Goal: Task Accomplishment & Management: Complete application form

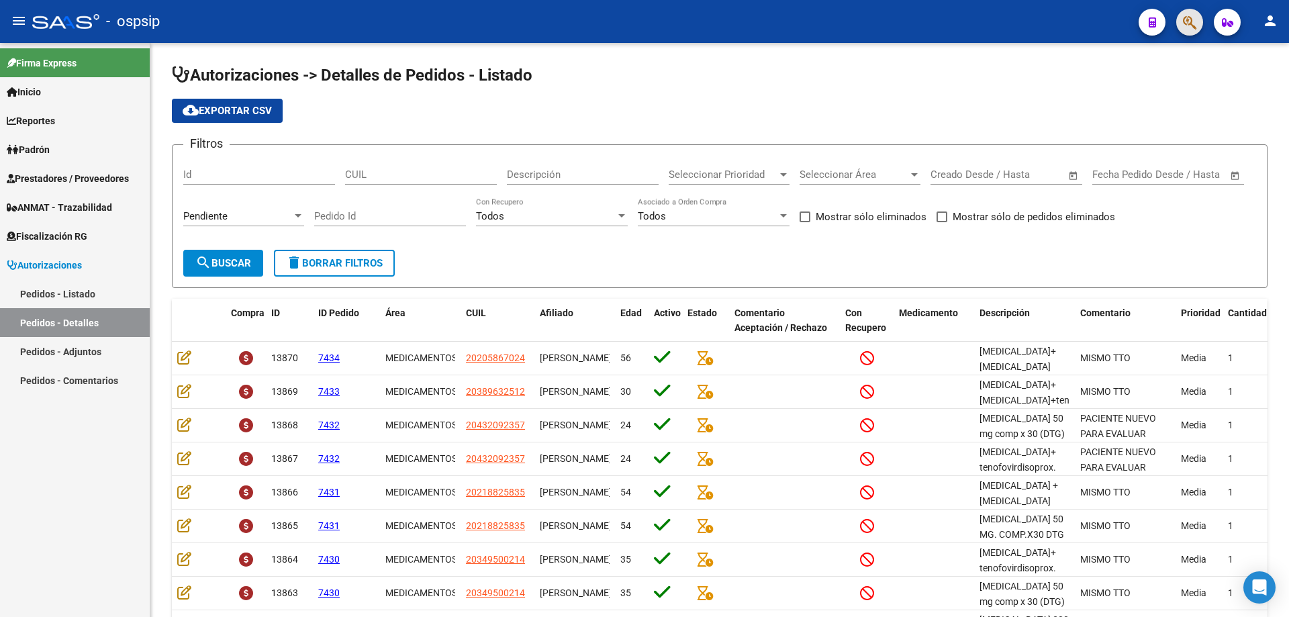
click at [1188, 33] on span "button" at bounding box center [1189, 23] width 13 height 28
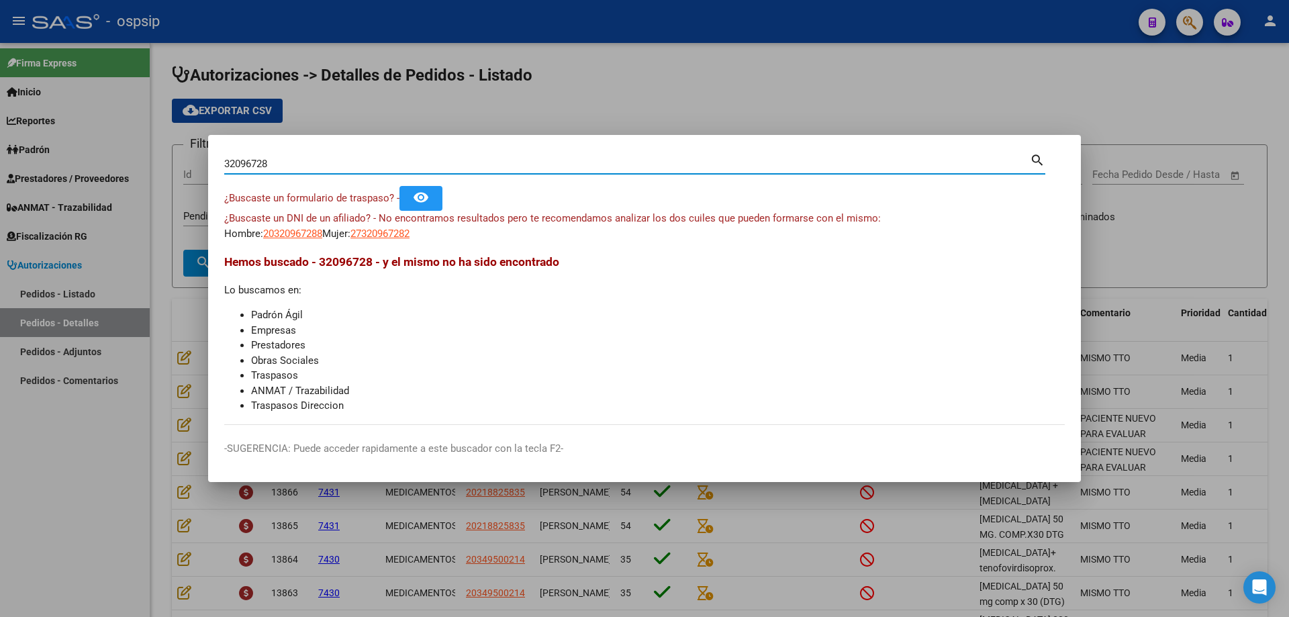
click at [255, 164] on input "32096728" at bounding box center [627, 164] width 806 height 12
click at [259, 163] on input "32096728" at bounding box center [627, 164] width 806 height 12
type input "32096972"
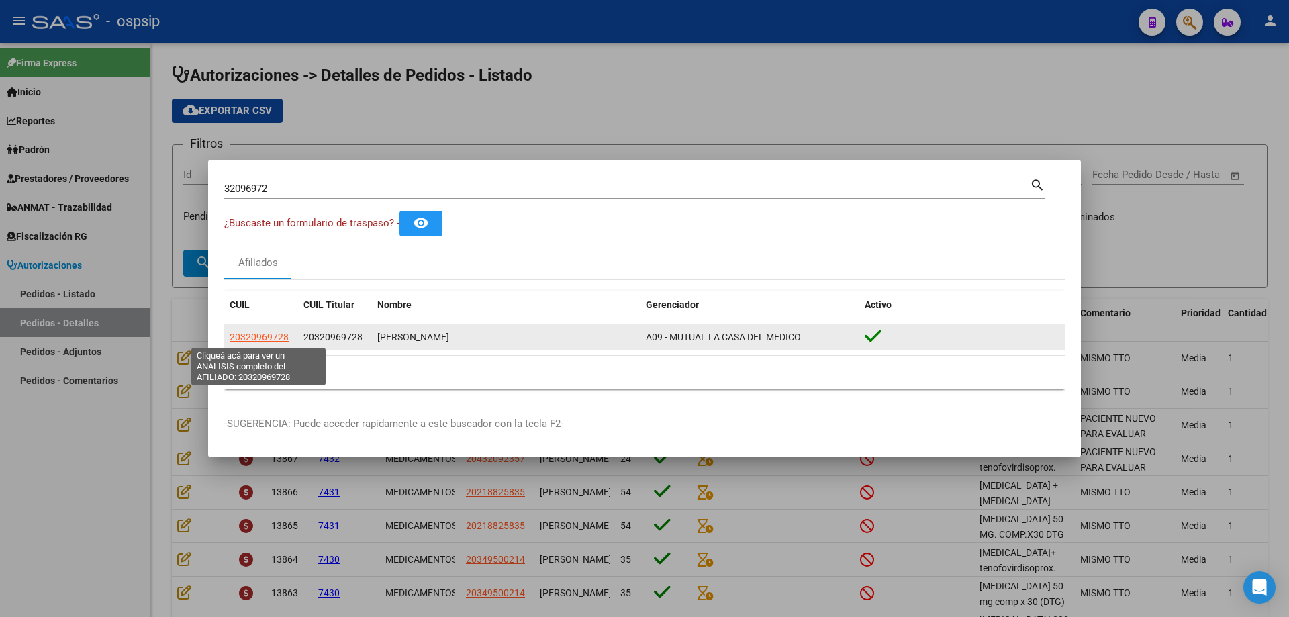
click at [273, 338] on span "20320969728" at bounding box center [259, 337] width 59 height 11
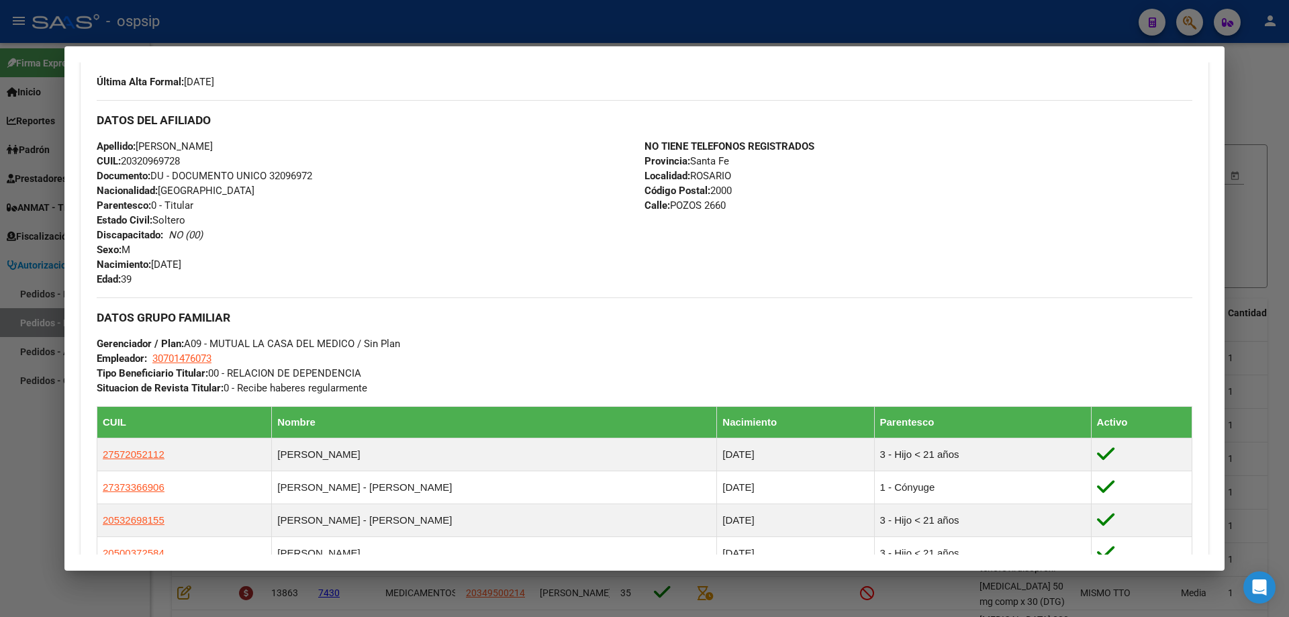
scroll to position [537, 0]
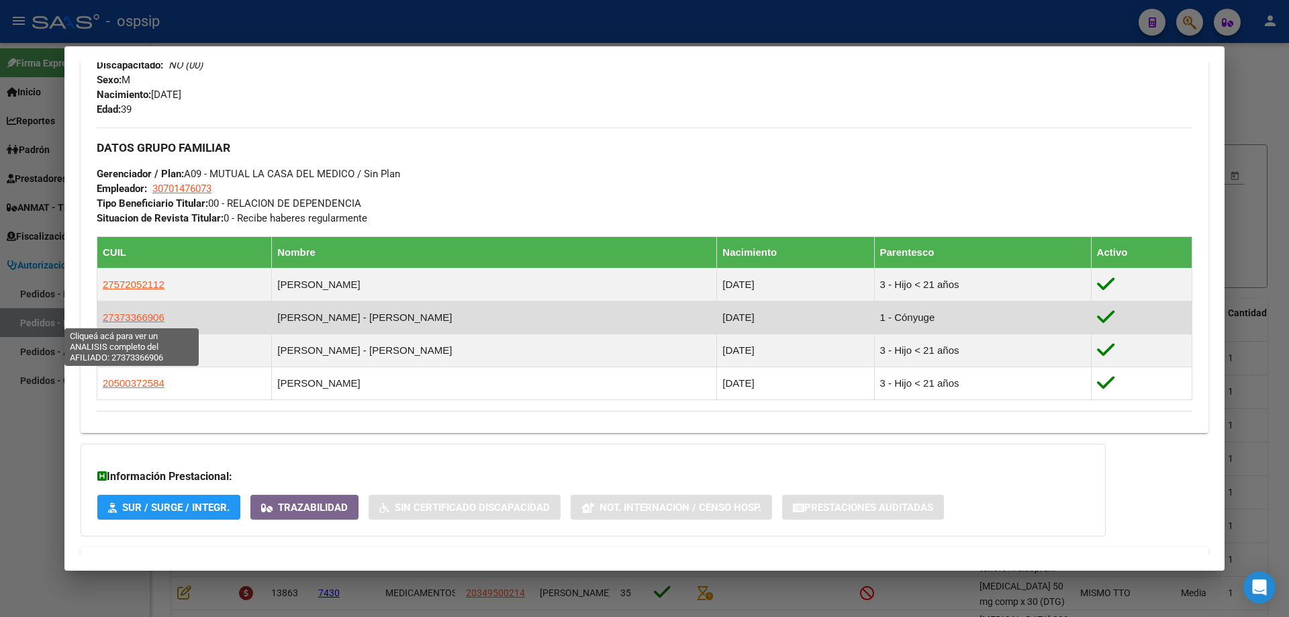
click at [149, 316] on span "27373366906" at bounding box center [134, 317] width 62 height 11
type textarea "27373366906"
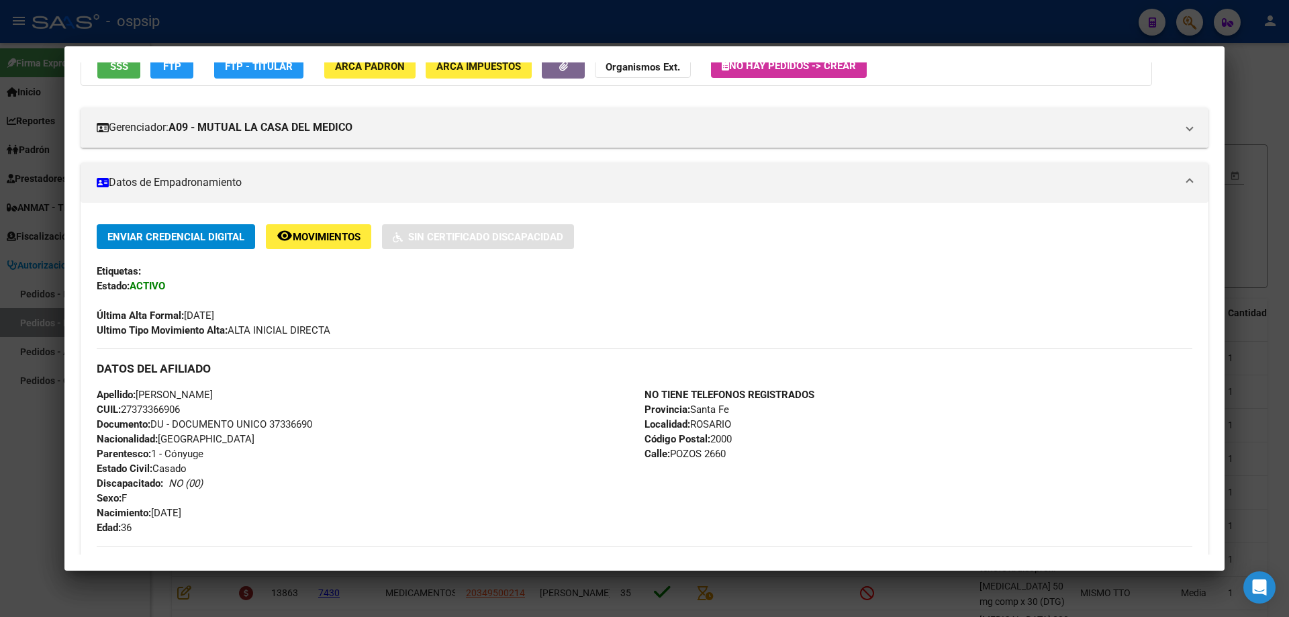
scroll to position [134, 0]
click at [275, 424] on span "Documento: DU - DOCUMENTO UNICO 37336690" at bounding box center [205, 424] width 216 height 12
copy span "37336690"
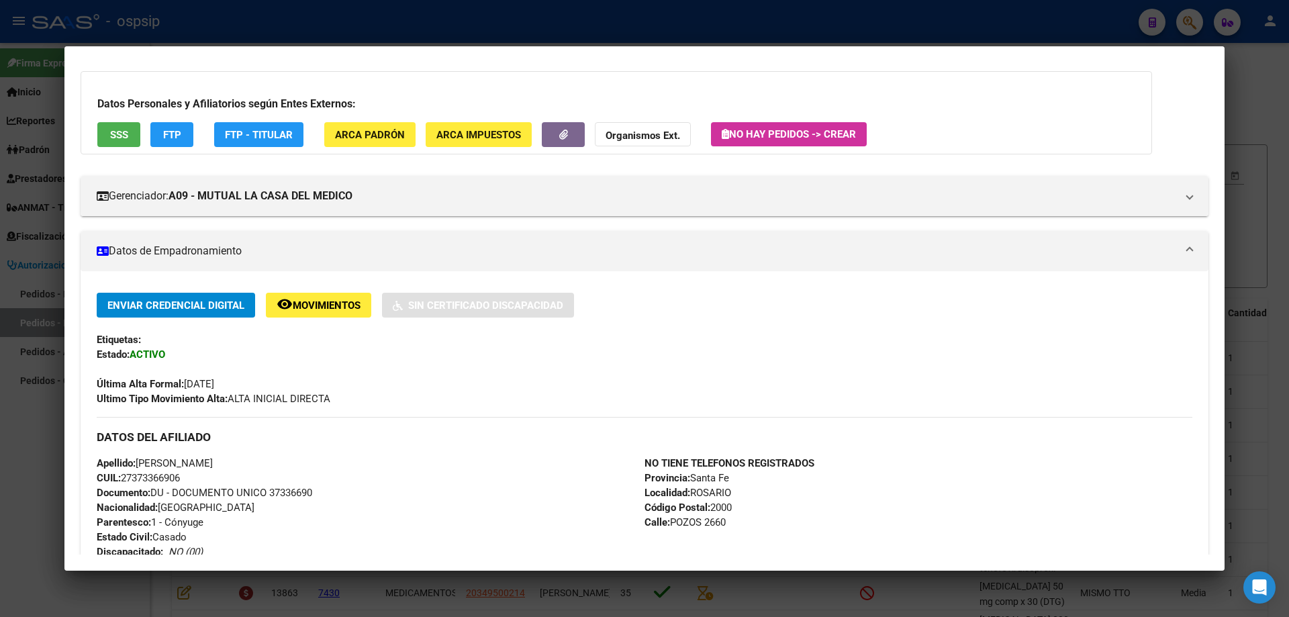
scroll to position [0, 0]
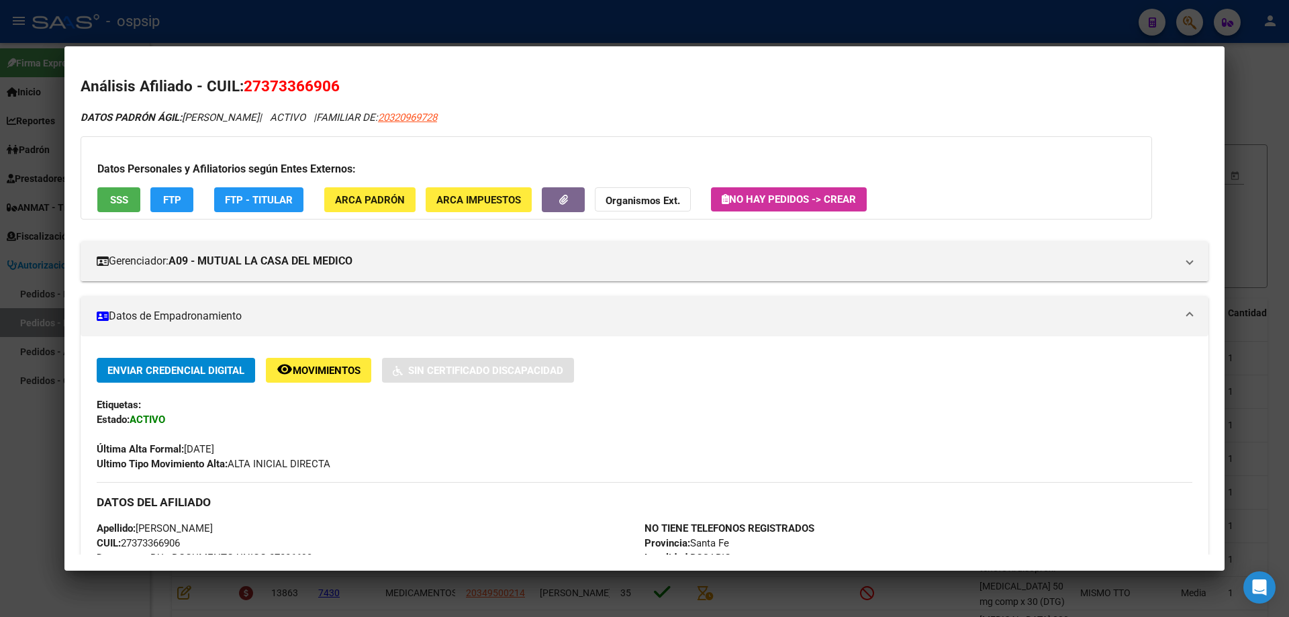
click at [1261, 150] on div at bounding box center [644, 308] width 1289 height 617
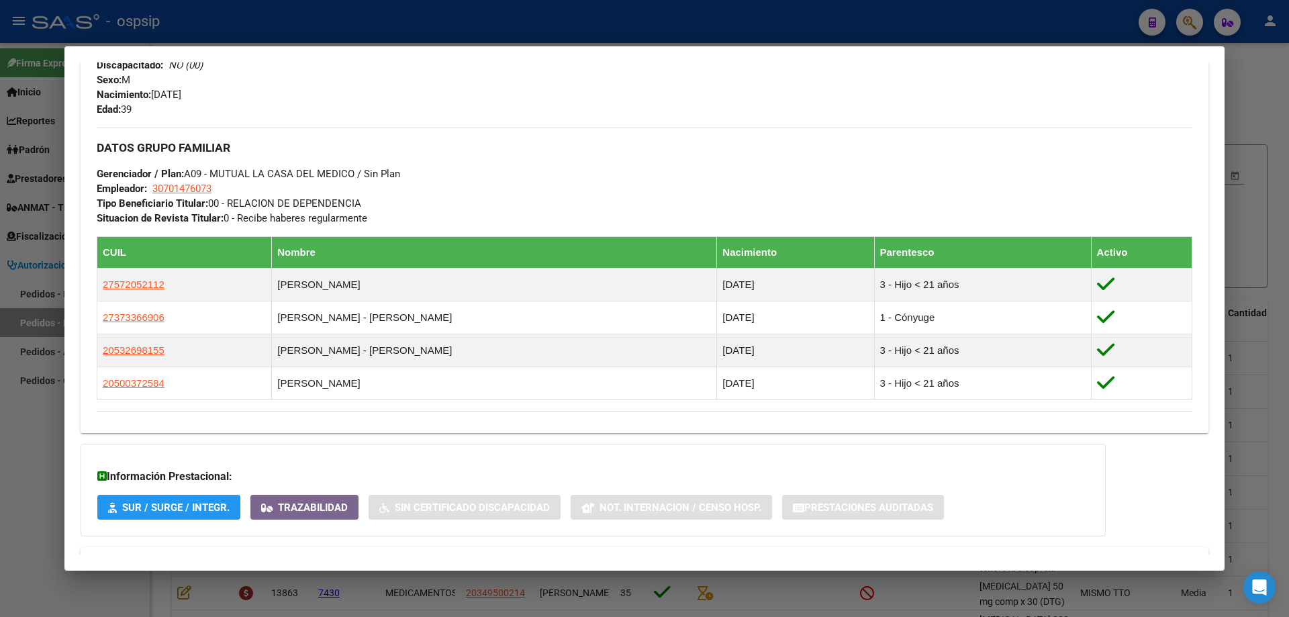
click at [1190, 26] on div at bounding box center [644, 308] width 1289 height 617
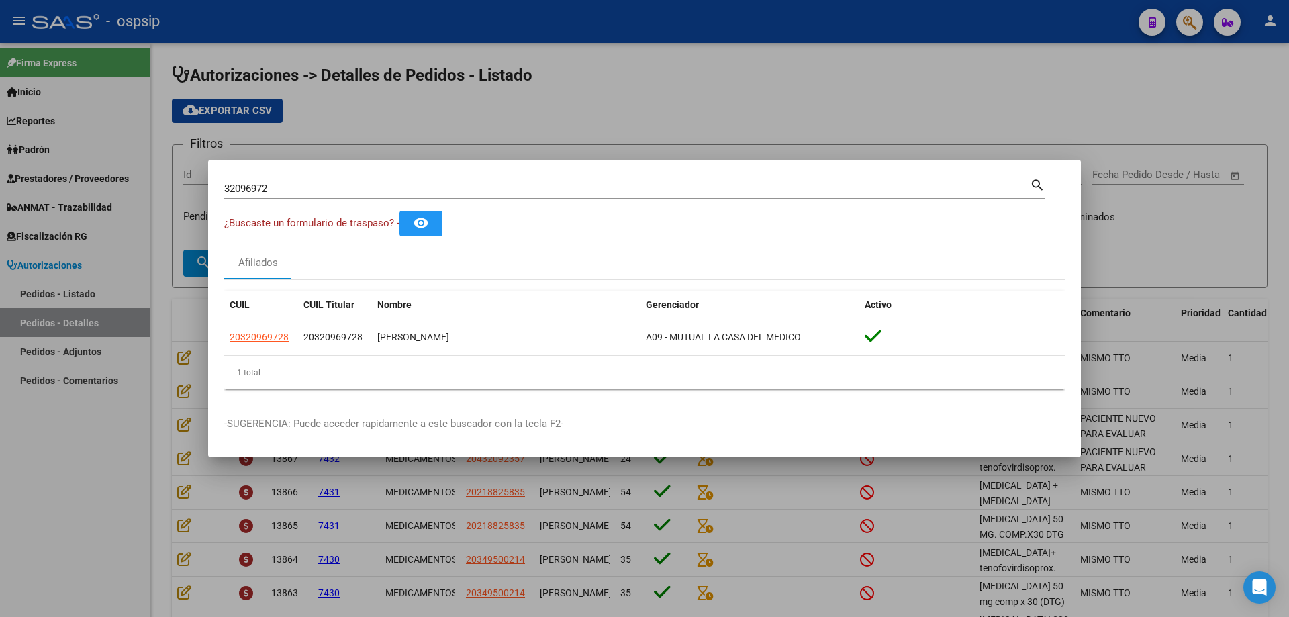
click at [1190, 26] on div at bounding box center [644, 308] width 1289 height 617
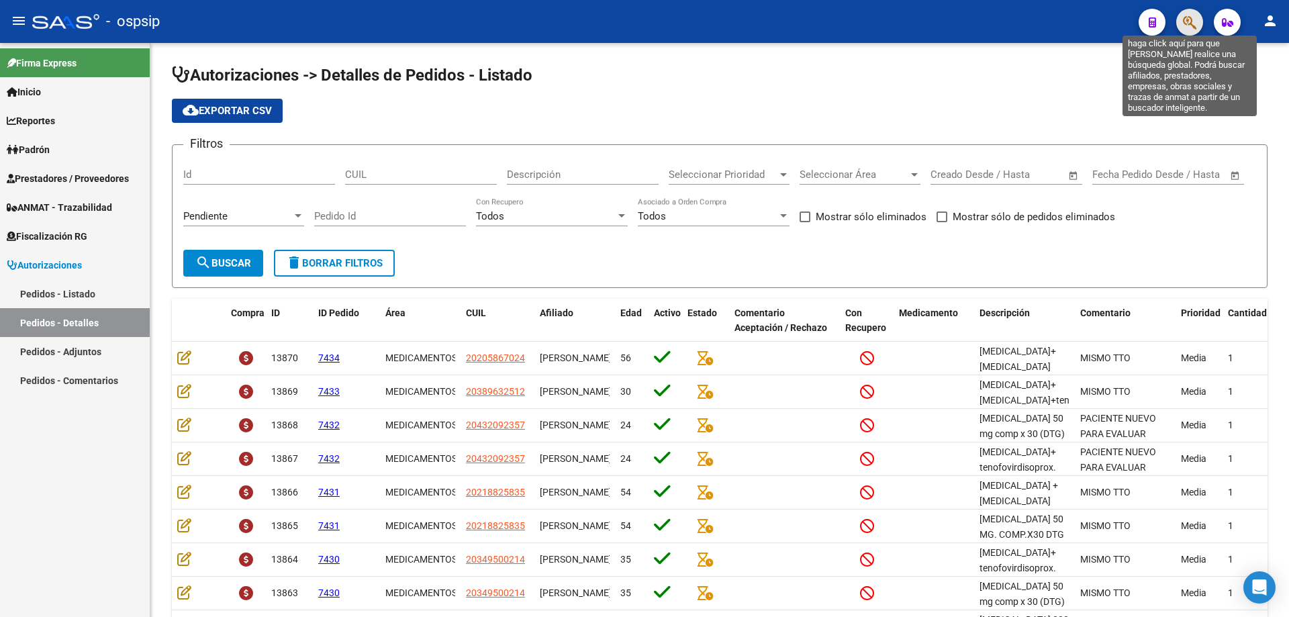
click at [1195, 19] on icon "button" at bounding box center [1189, 22] width 13 height 15
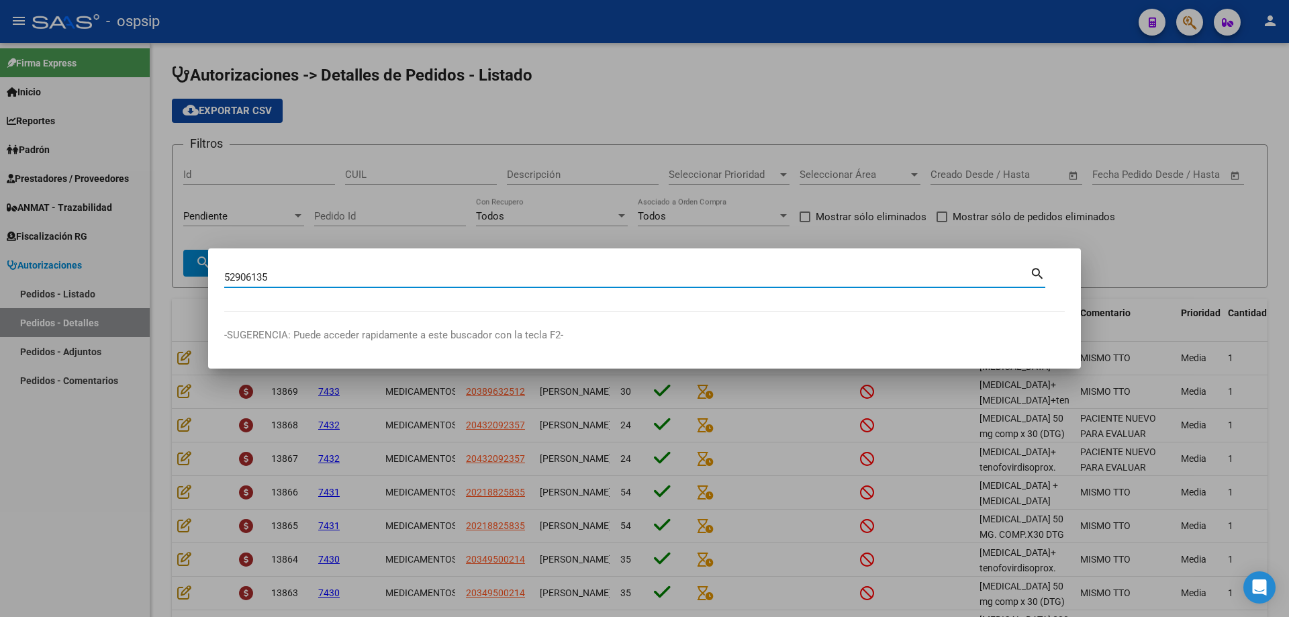
type input "52906135"
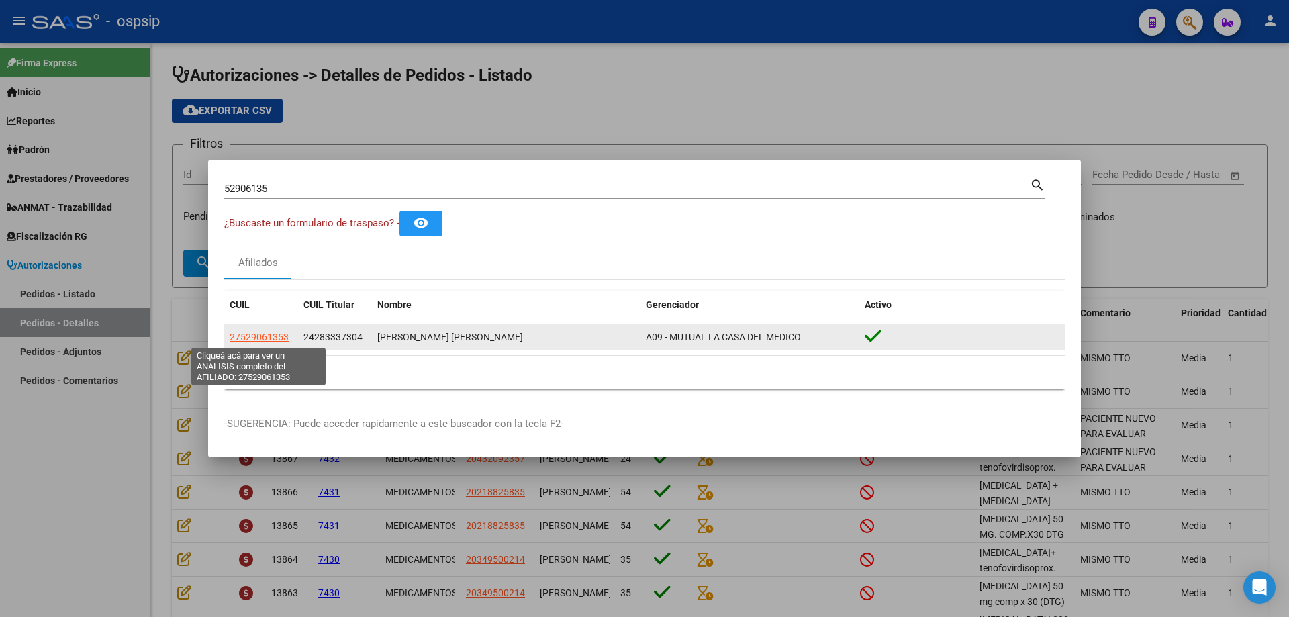
click at [253, 332] on span "27529061353" at bounding box center [259, 337] width 59 height 11
type textarea "27529061353"
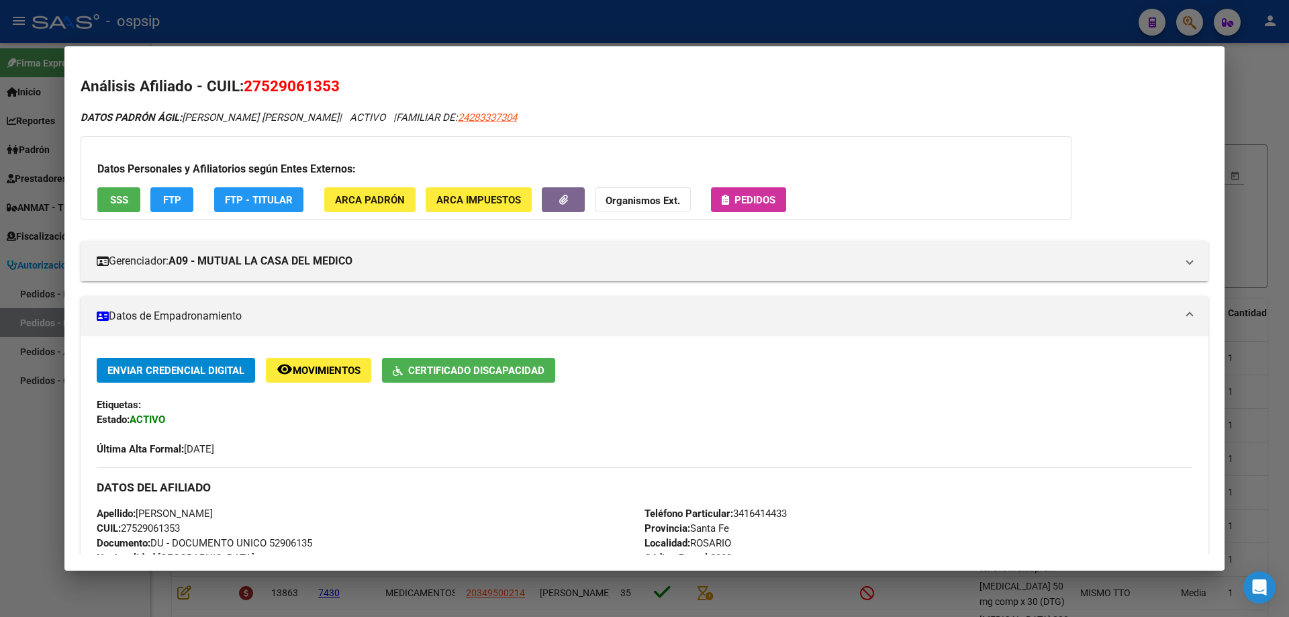
click at [789, 198] on div "Datos Personales y Afiliatorios según Entes Externos: SSS FTP FTP - Titular ARC…" at bounding box center [576, 177] width 991 height 83
click at [772, 197] on span "Pedidos" at bounding box center [755, 200] width 41 height 12
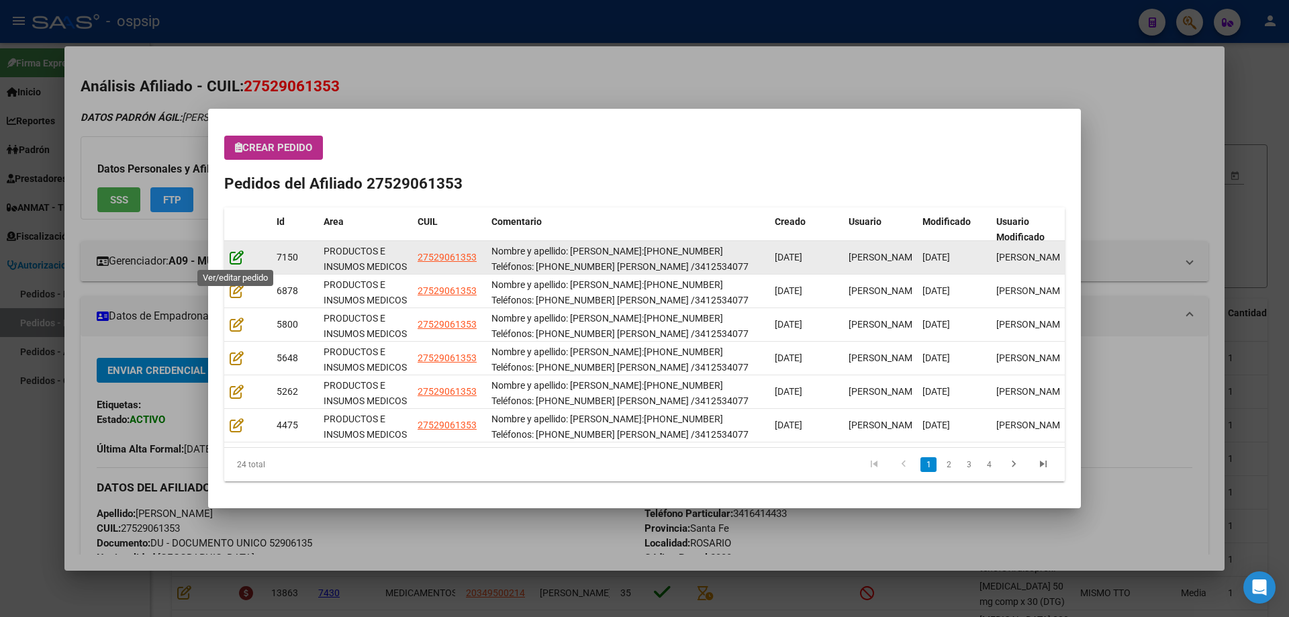
click at [238, 260] on icon at bounding box center [237, 257] width 14 height 15
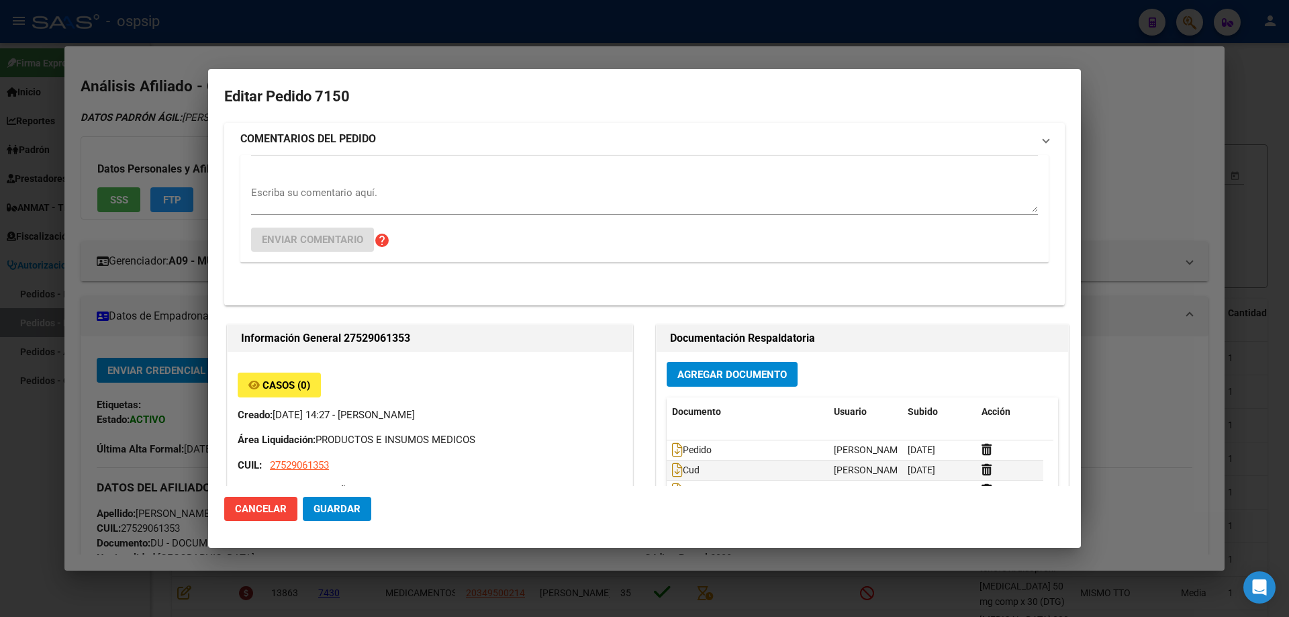
type input "[PERSON_NAME]"
type input "Santa Fe, [GEOGRAPHIC_DATA], [PERSON_NAME] 3512, Departamento: CAS"
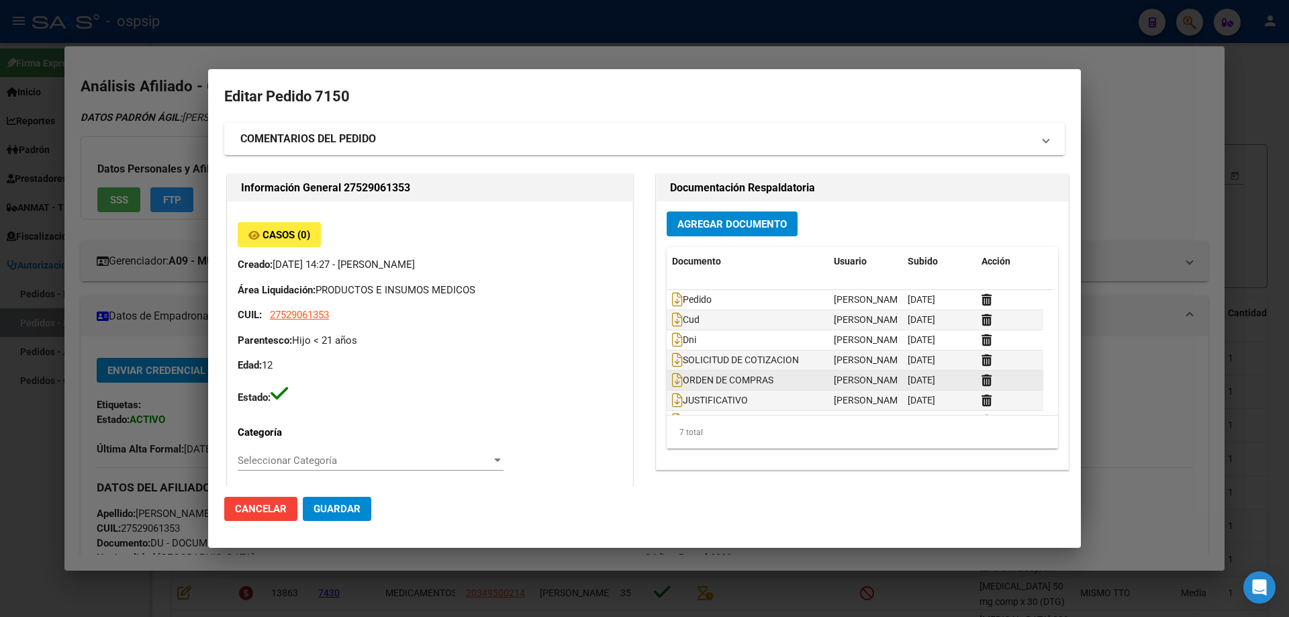
scroll to position [21, 0]
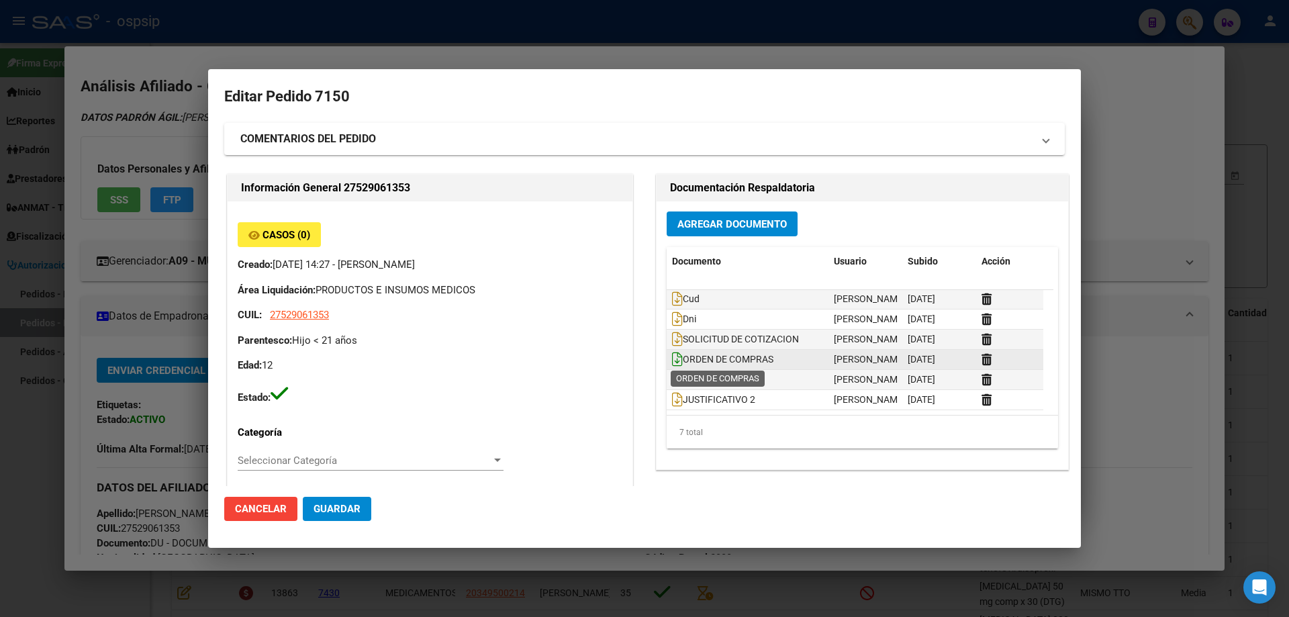
click at [675, 360] on icon at bounding box center [677, 359] width 11 height 15
click at [1118, 218] on div at bounding box center [644, 308] width 1289 height 617
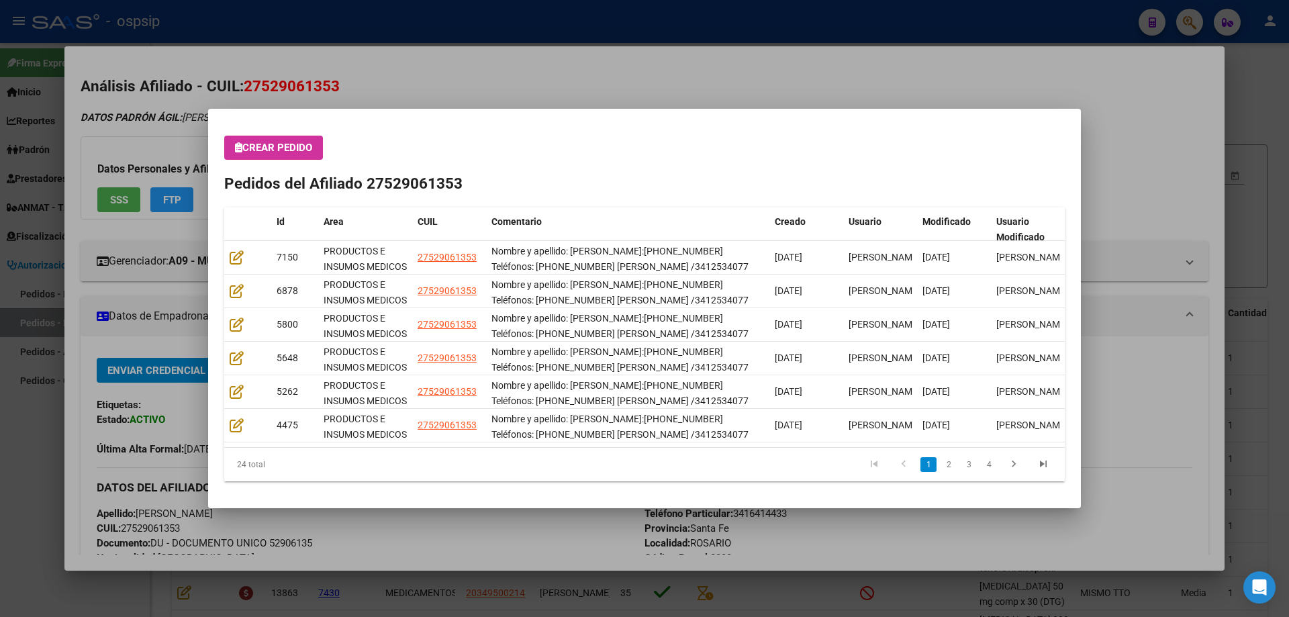
drag, startPoint x: 1186, startPoint y: 167, endPoint x: 1177, endPoint y: 166, distance: 8.8
click at [1185, 167] on div at bounding box center [644, 308] width 1289 height 617
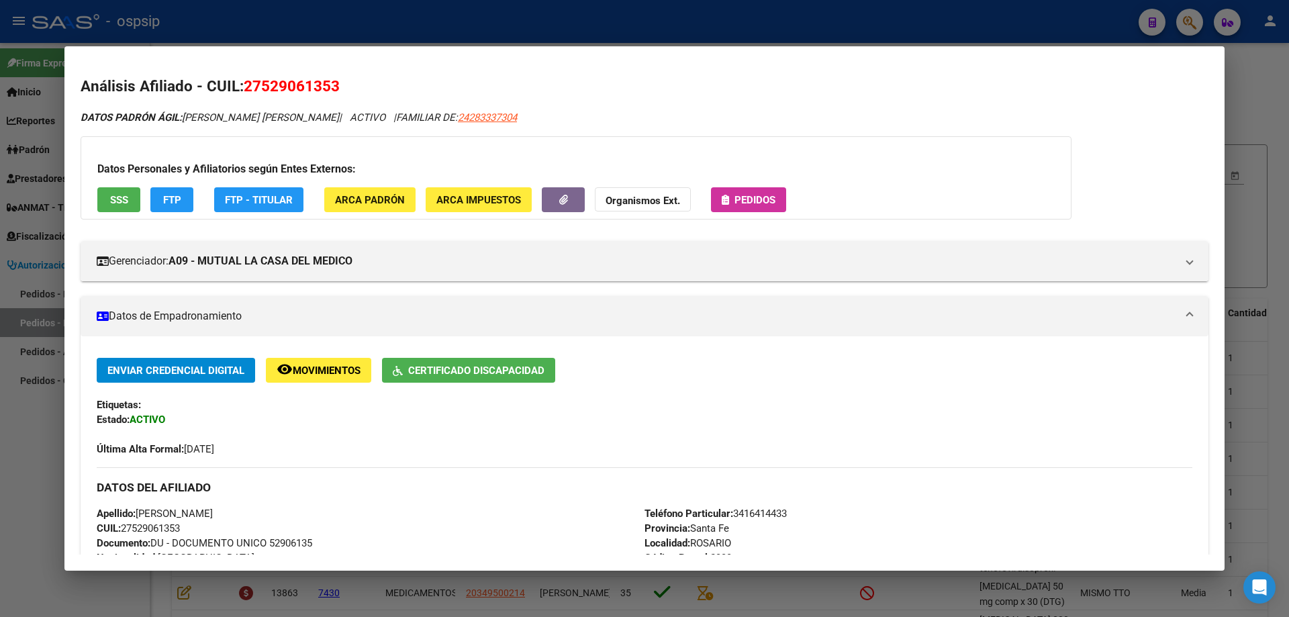
drag, startPoint x: 1264, startPoint y: 79, endPoint x: 1253, endPoint y: 79, distance: 10.7
click at [1264, 79] on div at bounding box center [644, 308] width 1289 height 617
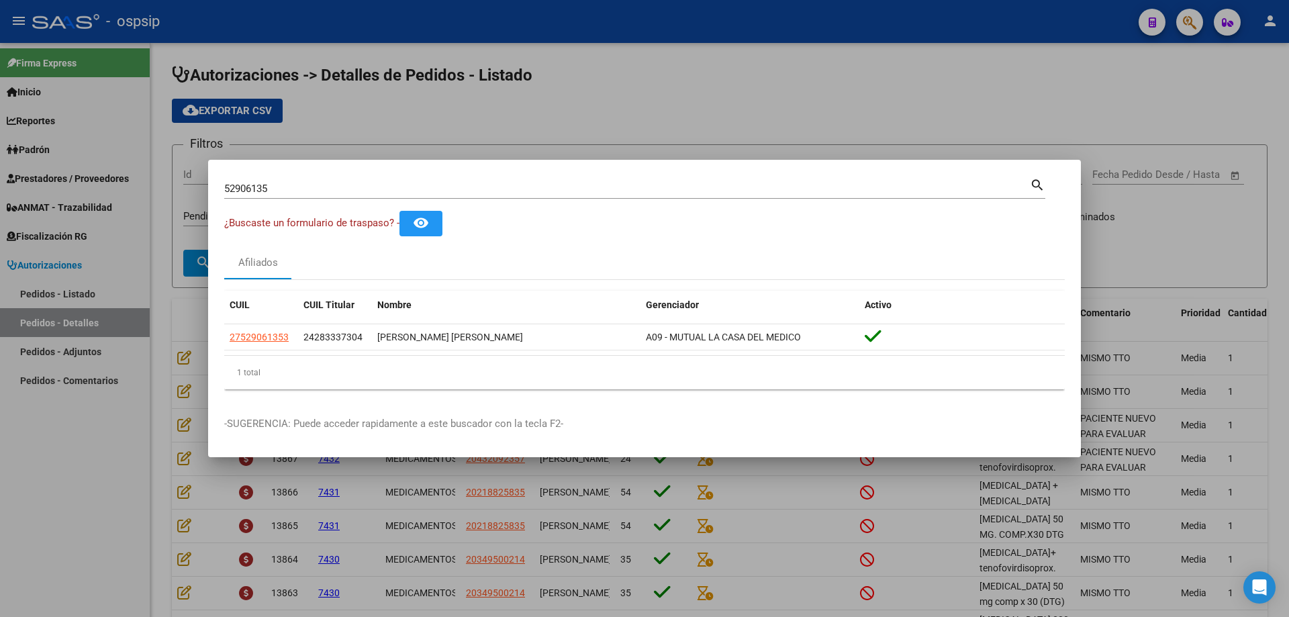
click at [586, 193] on input "52906135" at bounding box center [627, 189] width 806 height 12
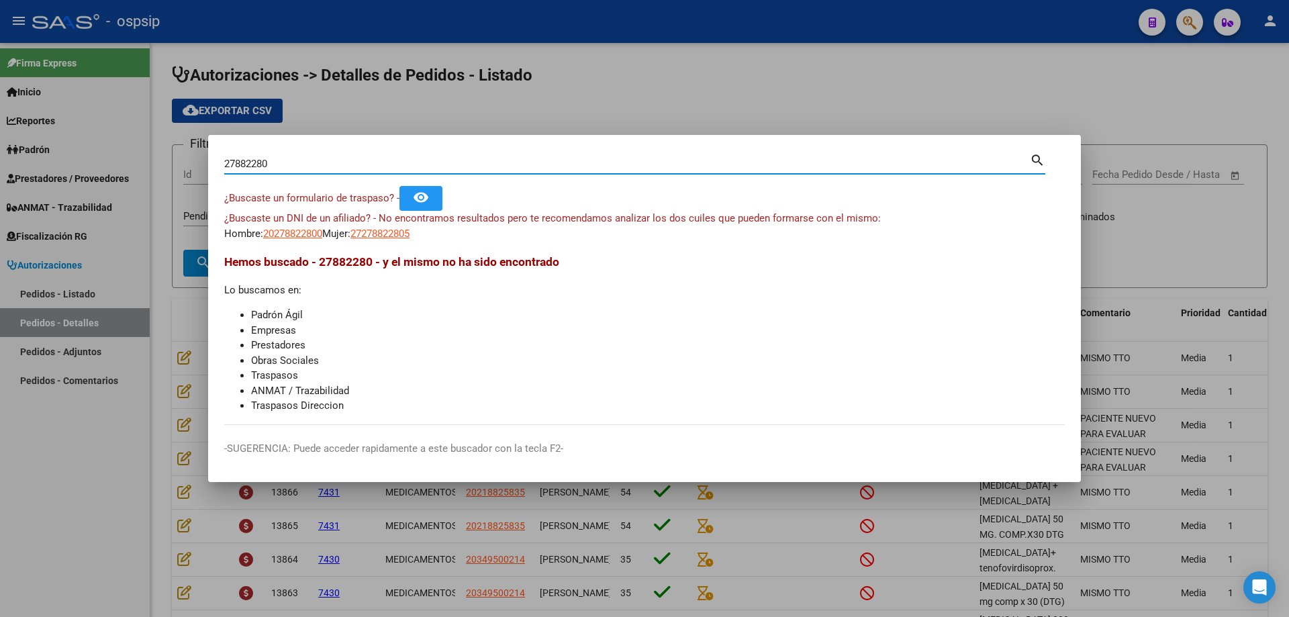
click at [330, 164] on input "27882280" at bounding box center [627, 164] width 806 height 12
type input "17442276"
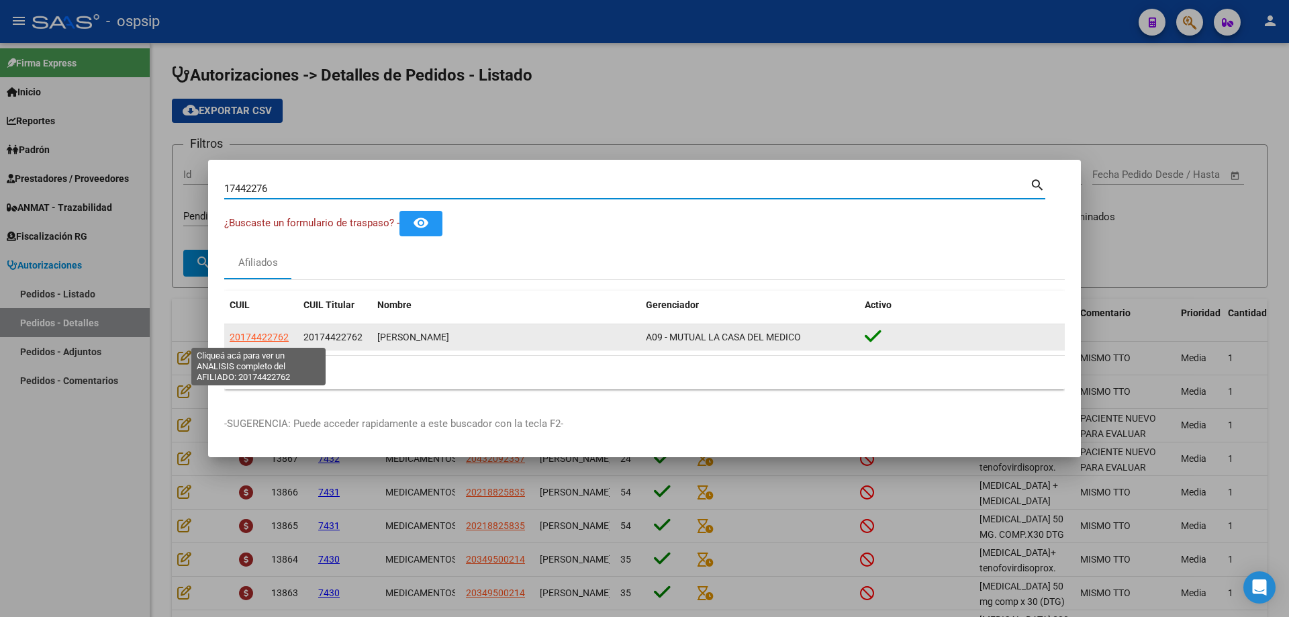
click at [257, 336] on span "20174422762" at bounding box center [259, 337] width 59 height 11
type textarea "20174422762"
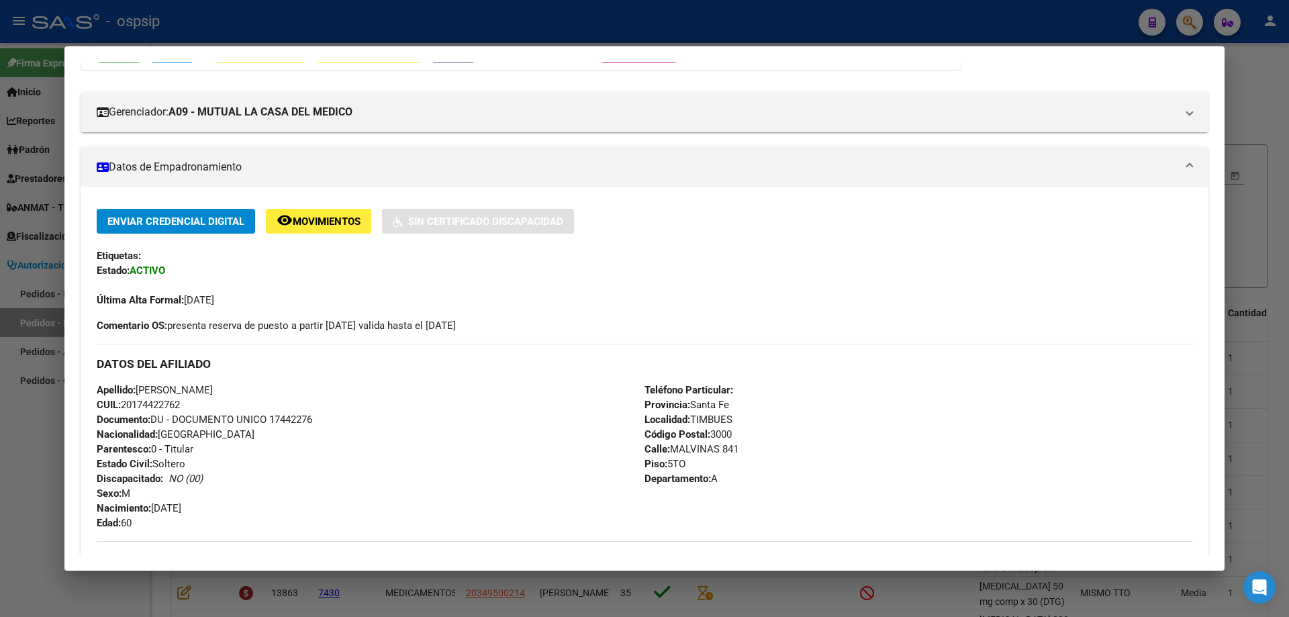
scroll to position [0, 0]
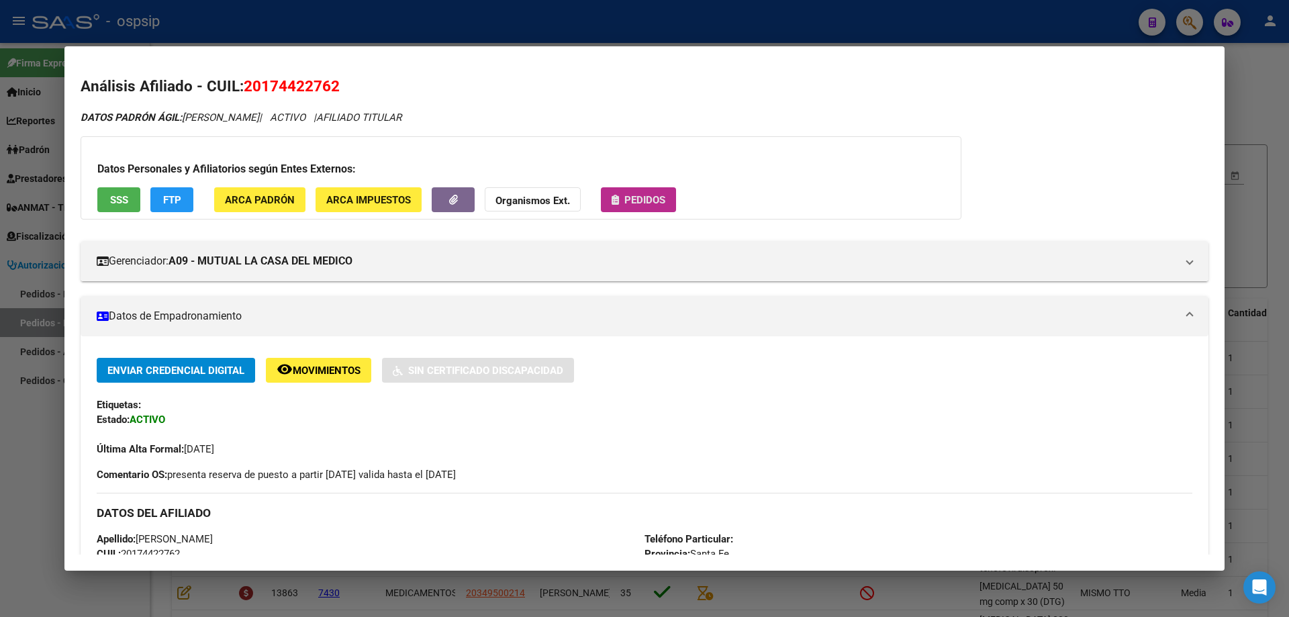
click at [658, 205] on span "Pedidos" at bounding box center [645, 200] width 41 height 12
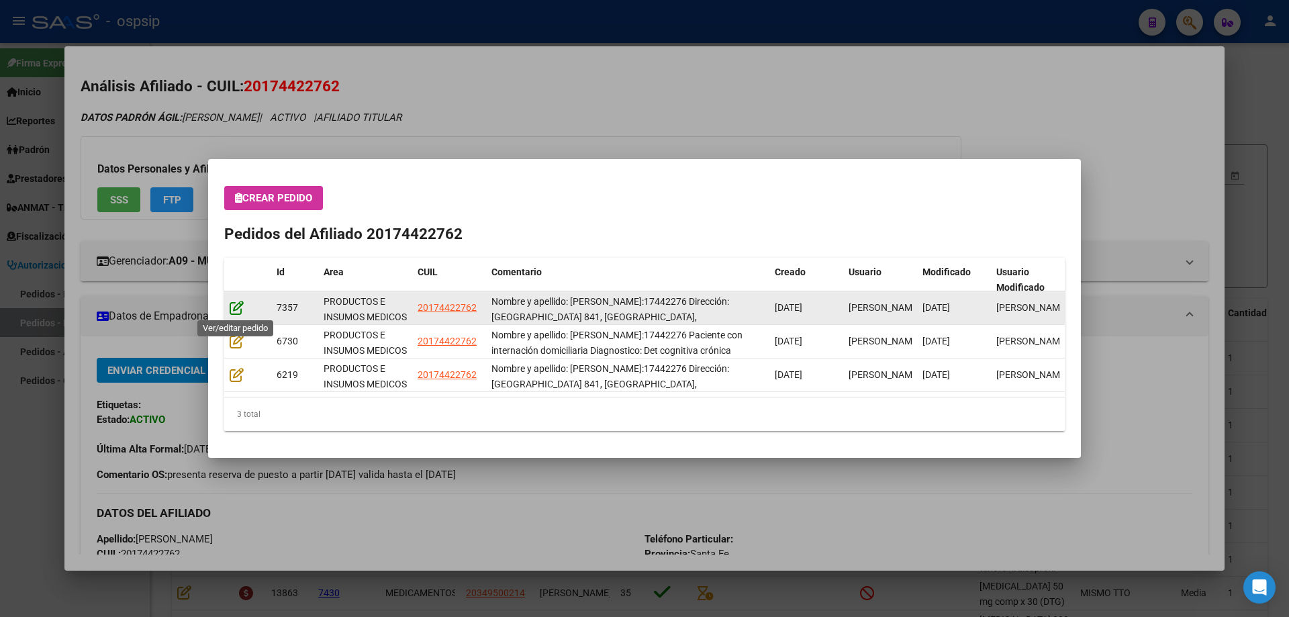
click at [238, 308] on icon at bounding box center [237, 307] width 14 height 15
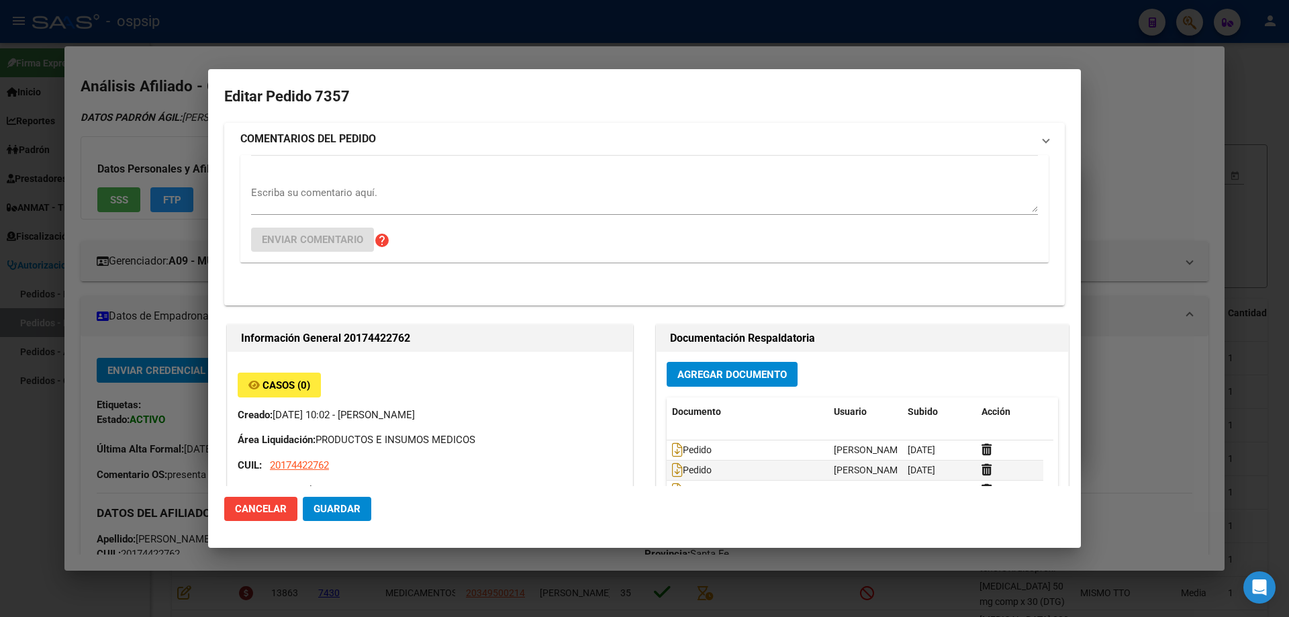
type input "Santa Fe, [GEOGRAPHIC_DATA], MALVINAS 841, Piso: 5TO, Departamento: A"
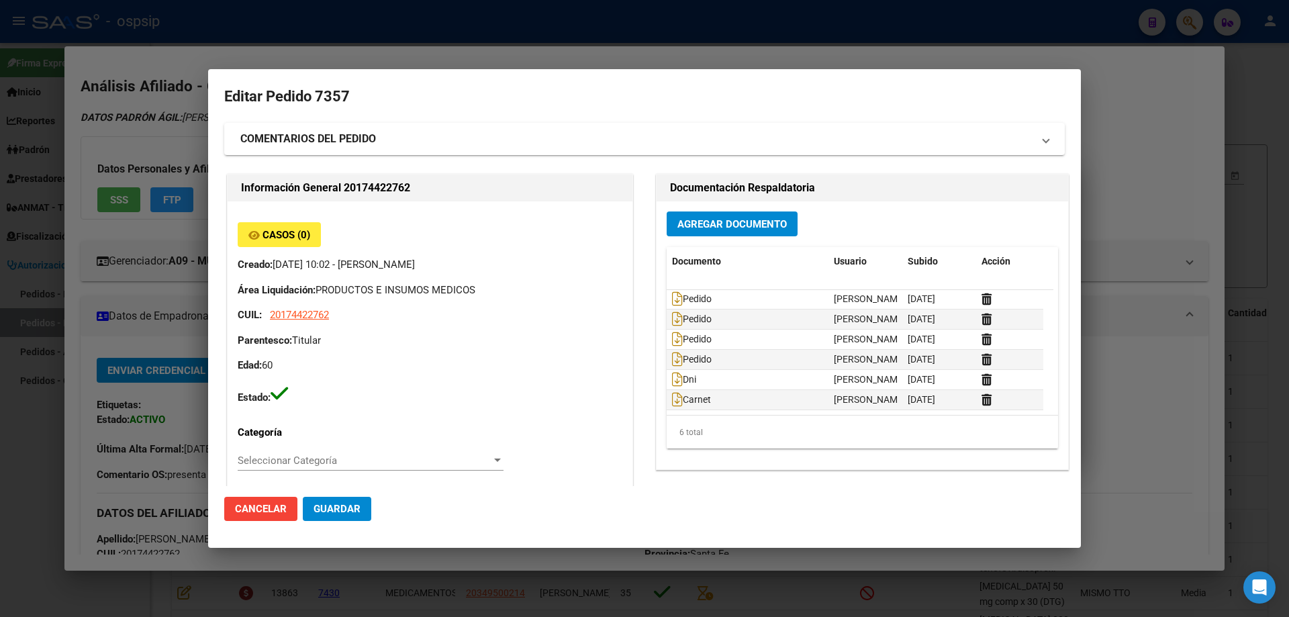
click at [1154, 137] on div at bounding box center [644, 308] width 1289 height 617
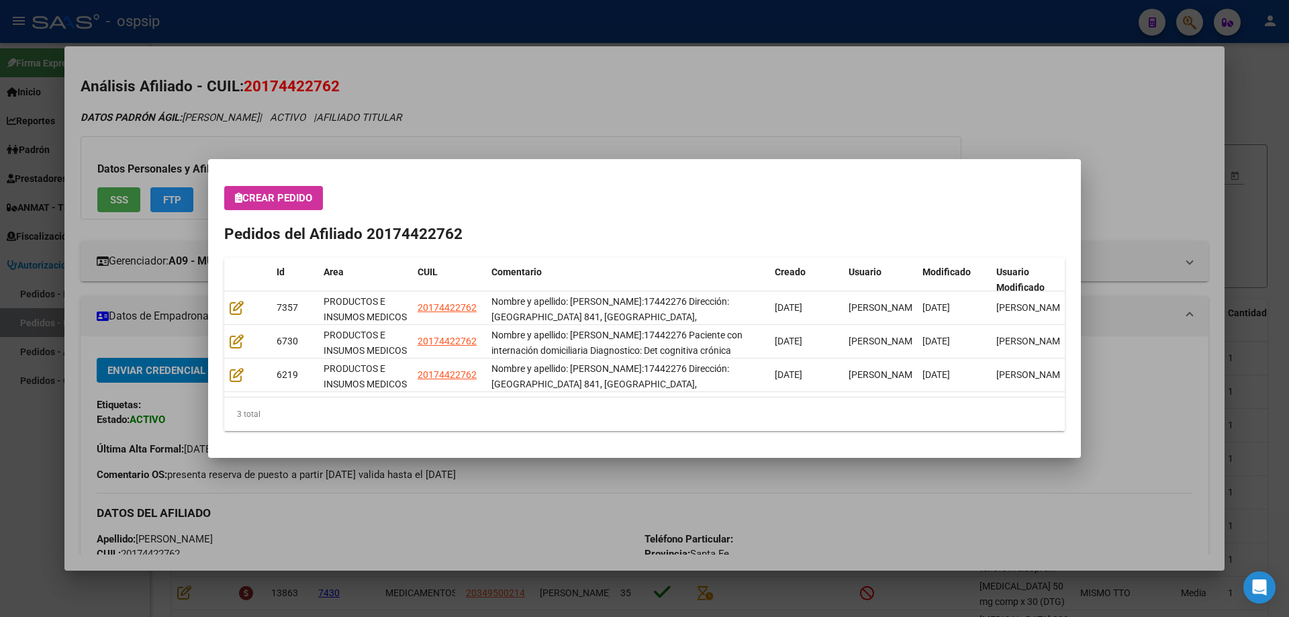
click at [1132, 146] on div at bounding box center [644, 308] width 1289 height 617
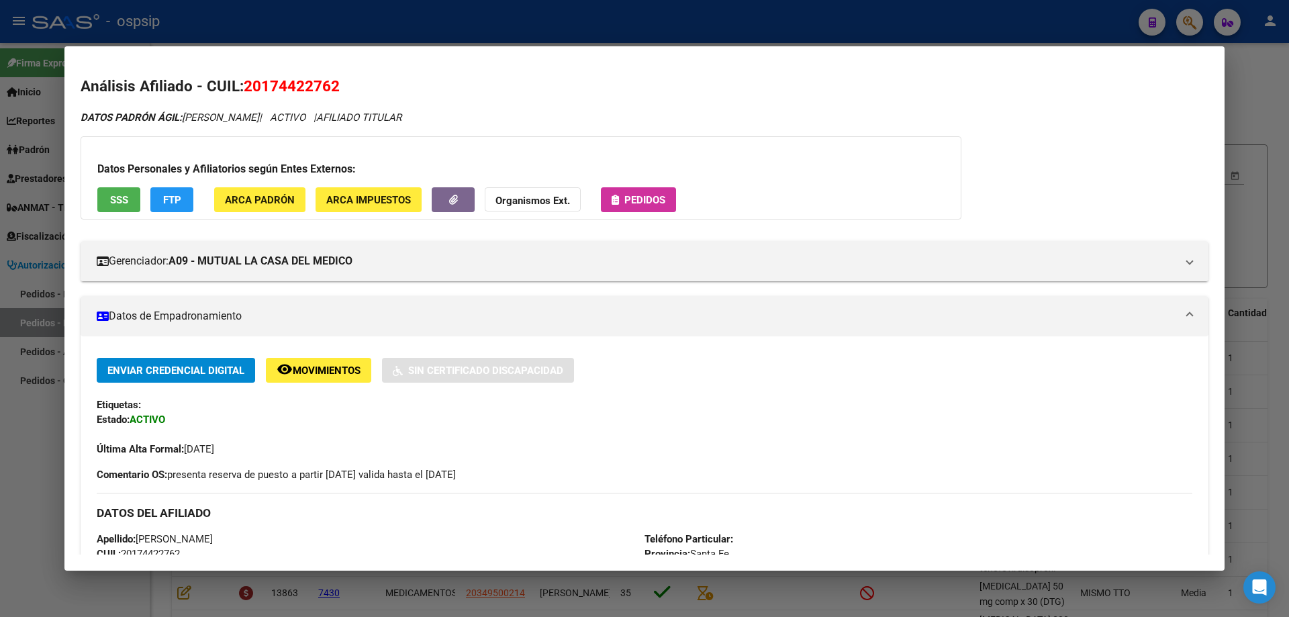
click at [744, 26] on div at bounding box center [644, 308] width 1289 height 617
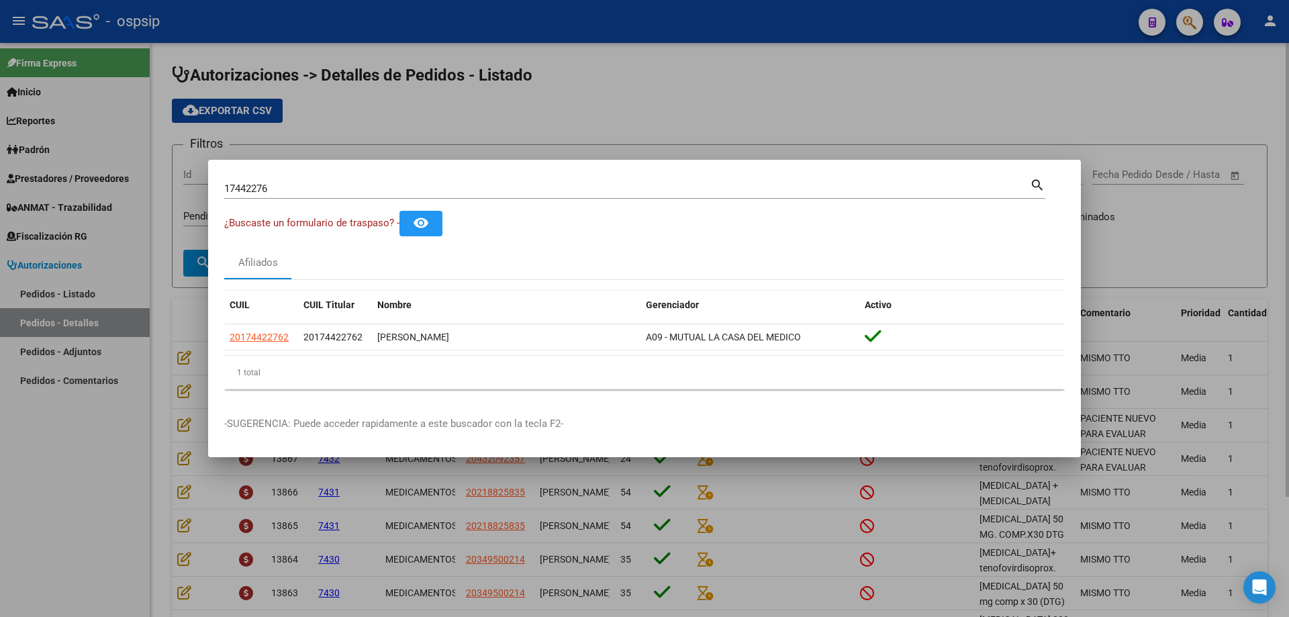
drag, startPoint x: 1062, startPoint y: 83, endPoint x: 924, endPoint y: 43, distance: 143.4
click at [1060, 83] on div at bounding box center [644, 308] width 1289 height 617
